Goal: Task Accomplishment & Management: Use online tool/utility

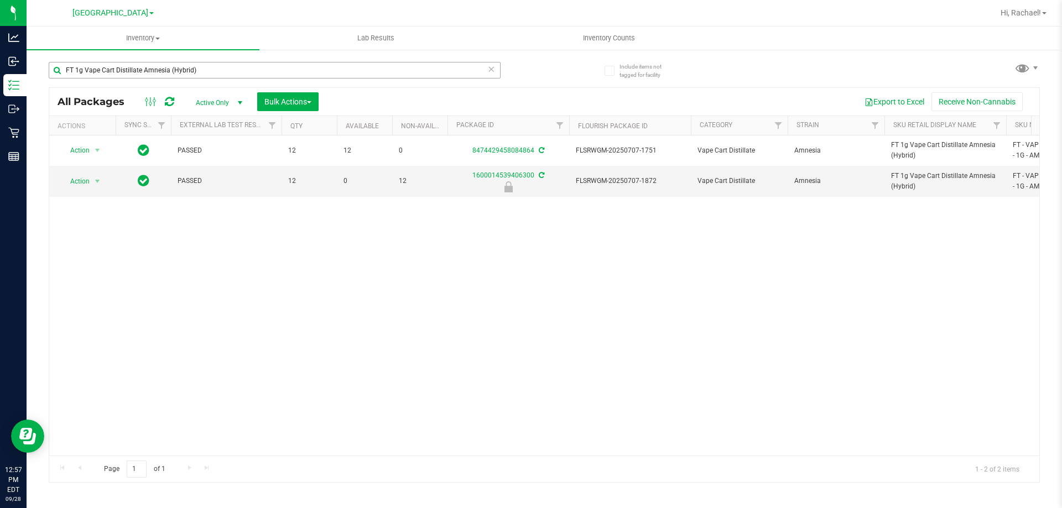
click at [356, 78] on input "FT 1g Vape Cart Distillate Amnesia (Hybrid)" at bounding box center [275, 70] width 452 height 17
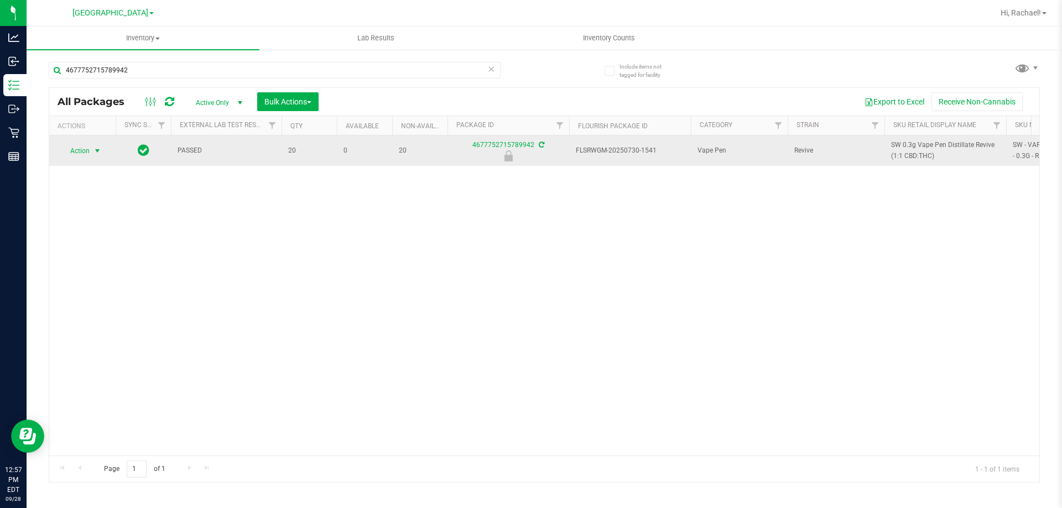
type input "4677752715789942"
click at [99, 151] on span "select" at bounding box center [97, 151] width 9 height 9
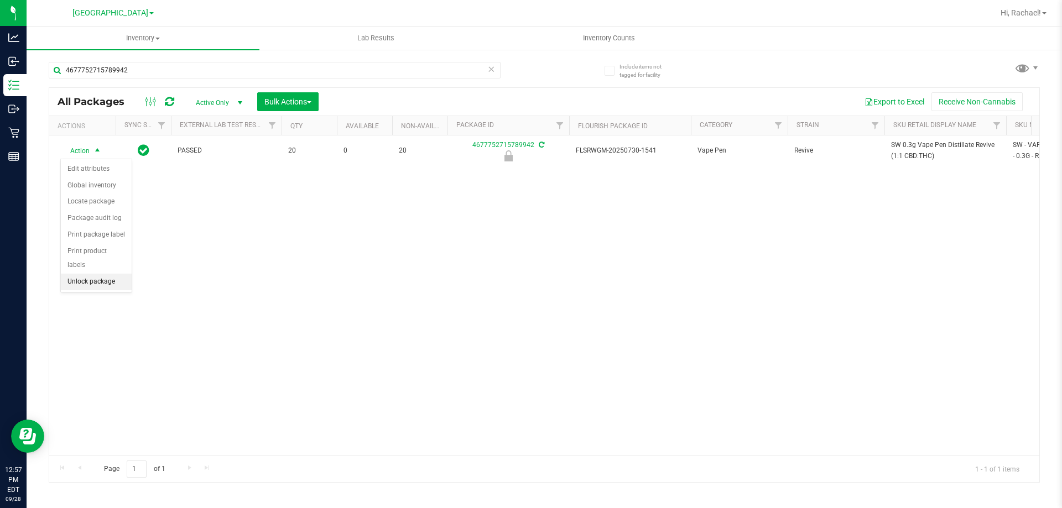
click at [107, 274] on li "Unlock package" at bounding box center [96, 282] width 71 height 17
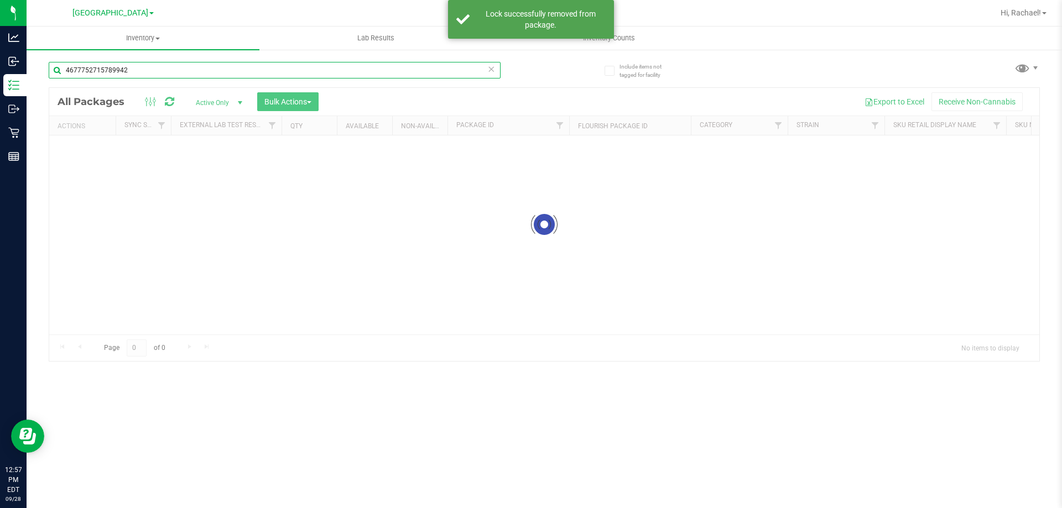
click at [183, 66] on input "4677752715789942" at bounding box center [275, 70] width 452 height 17
